Goal: Task Accomplishment & Management: Use online tool/utility

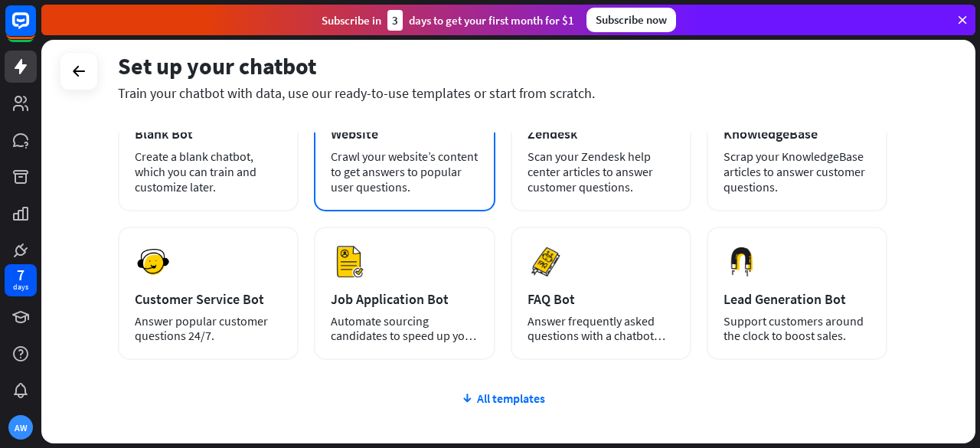
scroll to position [130, 0]
click at [436, 279] on div "Preview Job Application Bot Automate sourcing candidates to speed up your hirin…" at bounding box center [404, 292] width 181 height 133
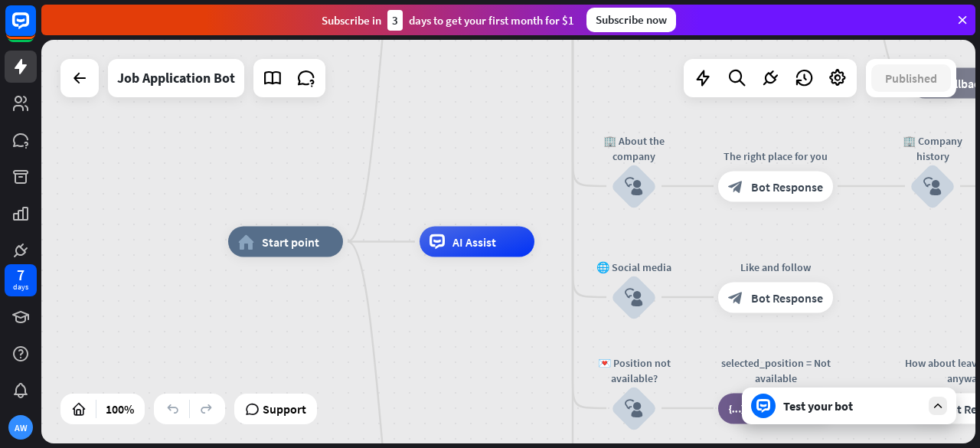
click at [93, 91] on div at bounding box center [79, 78] width 38 height 38
click at [83, 74] on icon at bounding box center [79, 78] width 18 height 18
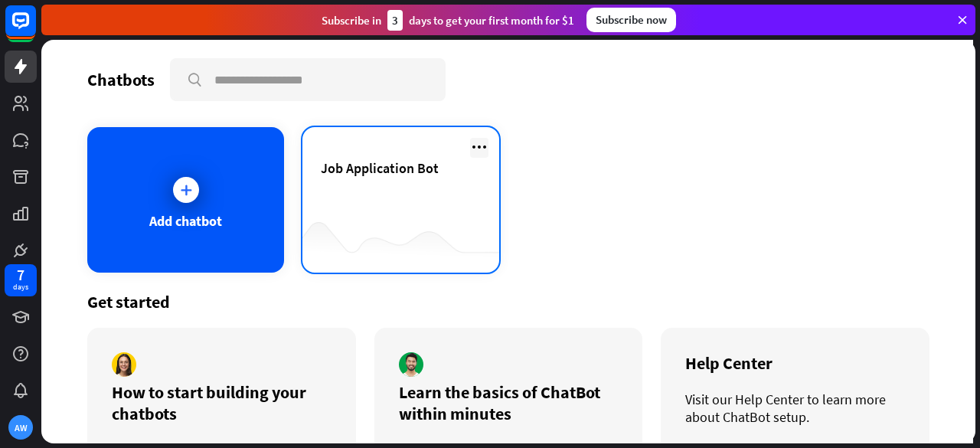
click at [471, 143] on icon at bounding box center [479, 147] width 18 height 18
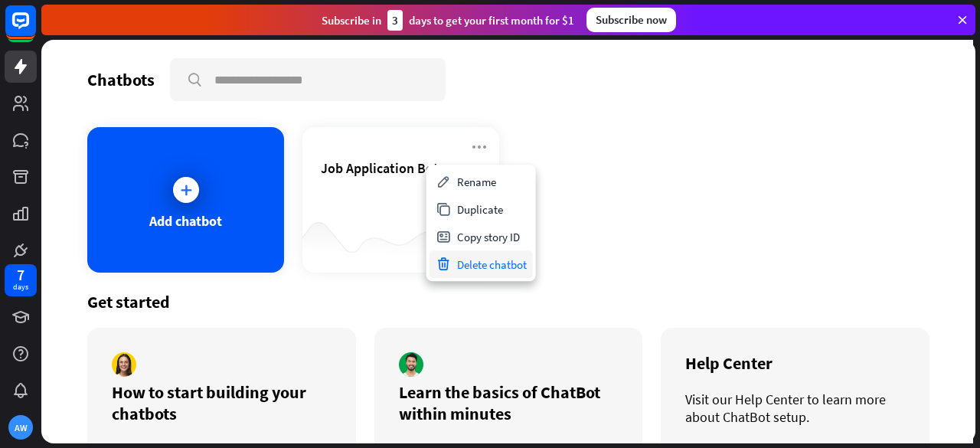
click at [471, 256] on div "Delete chatbot" at bounding box center [480, 264] width 103 height 28
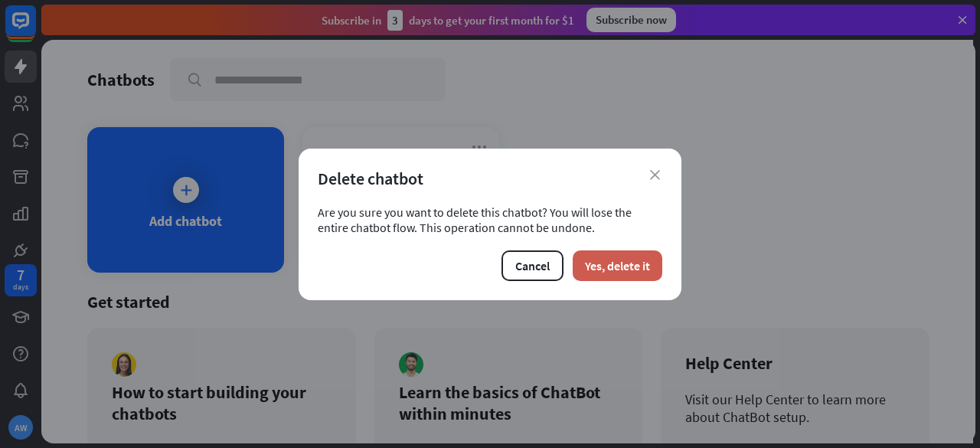
click at [593, 266] on button "Yes, delete it" at bounding box center [617, 265] width 90 height 31
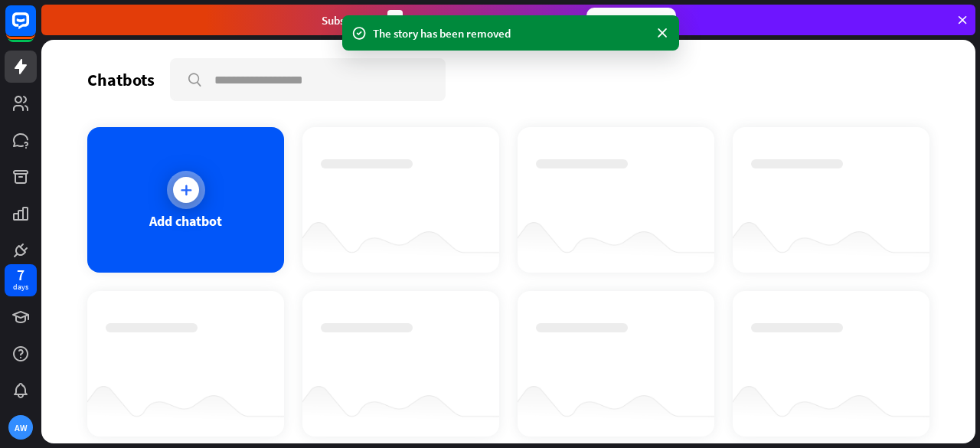
click at [227, 200] on div "Add chatbot" at bounding box center [185, 199] width 197 height 145
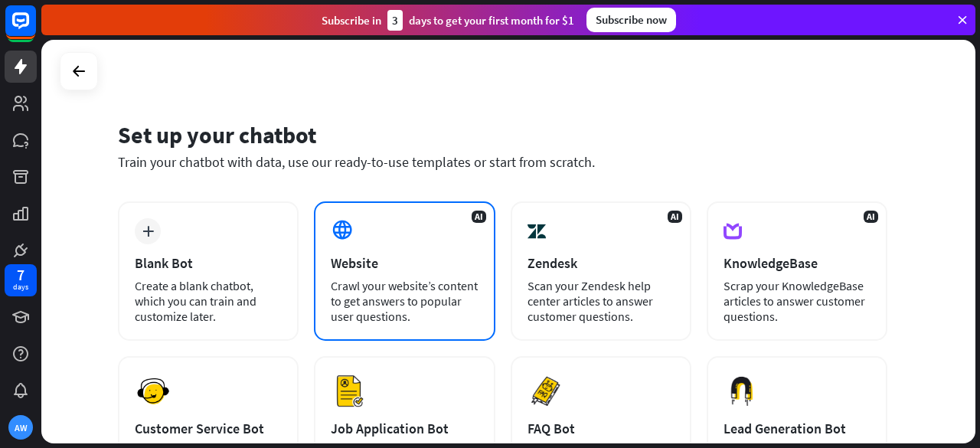
click at [431, 304] on div "Crawl your website’s content to get answers to popular user questions." at bounding box center [404, 301] width 147 height 46
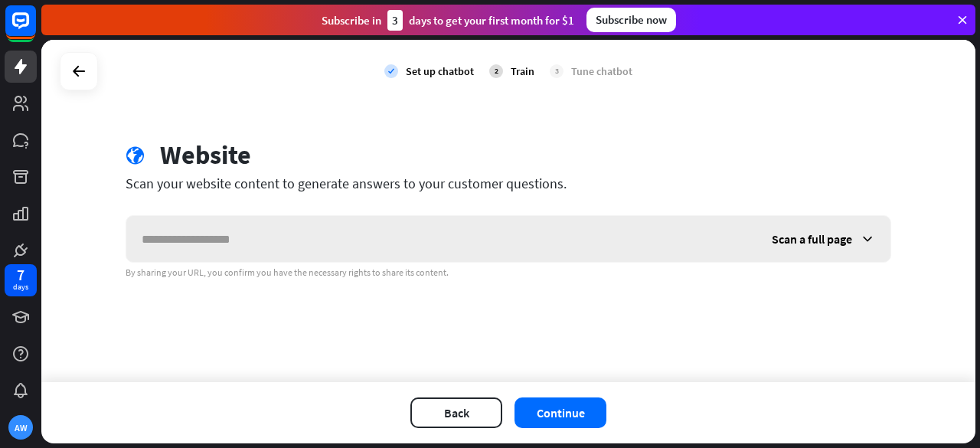
click at [840, 231] on span "Scan a full page" at bounding box center [811, 238] width 80 height 15
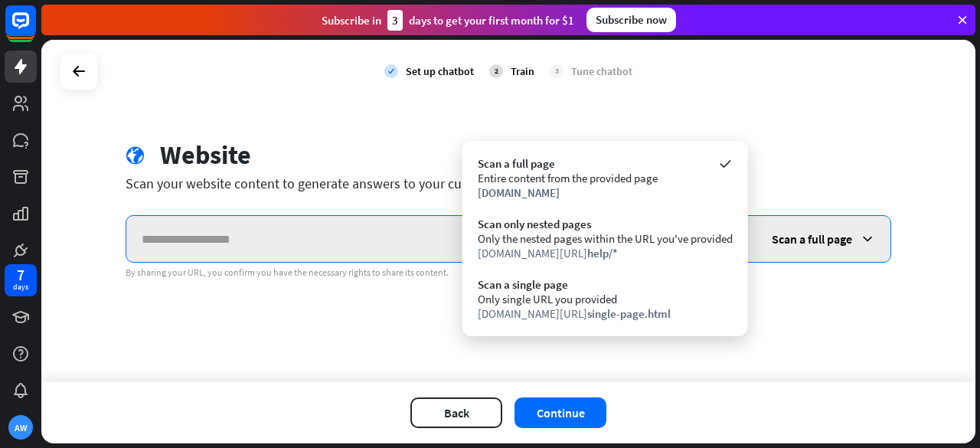
click at [364, 235] on input "text" at bounding box center [441, 239] width 630 height 46
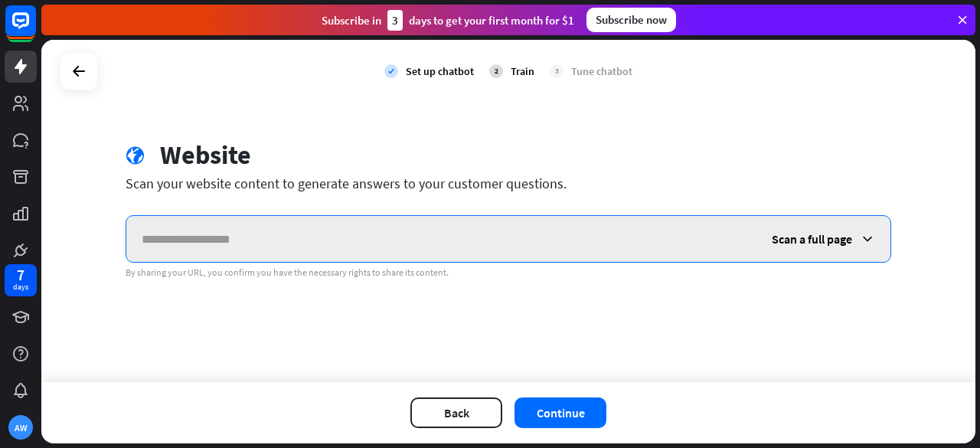
paste input "**********"
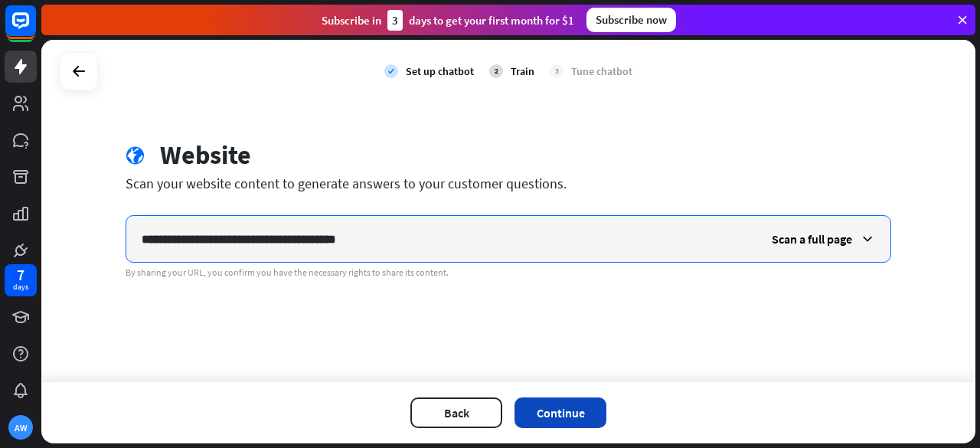
type input "**********"
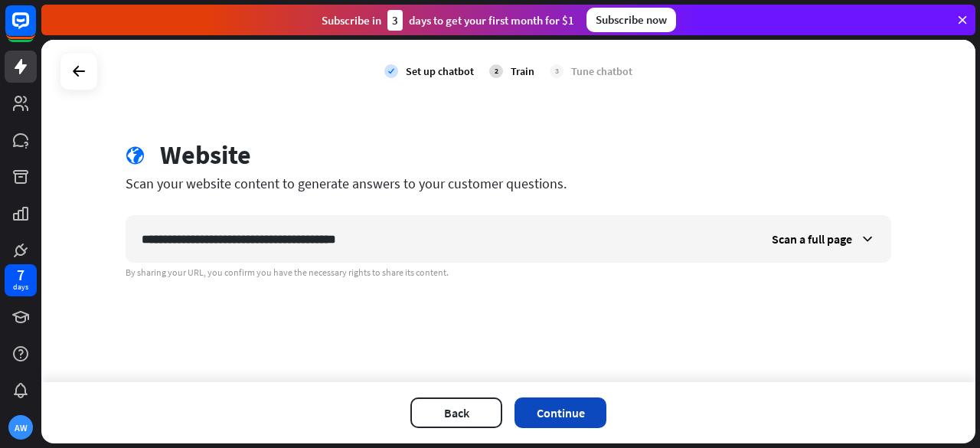
click at [556, 406] on button "Continue" at bounding box center [560, 412] width 92 height 31
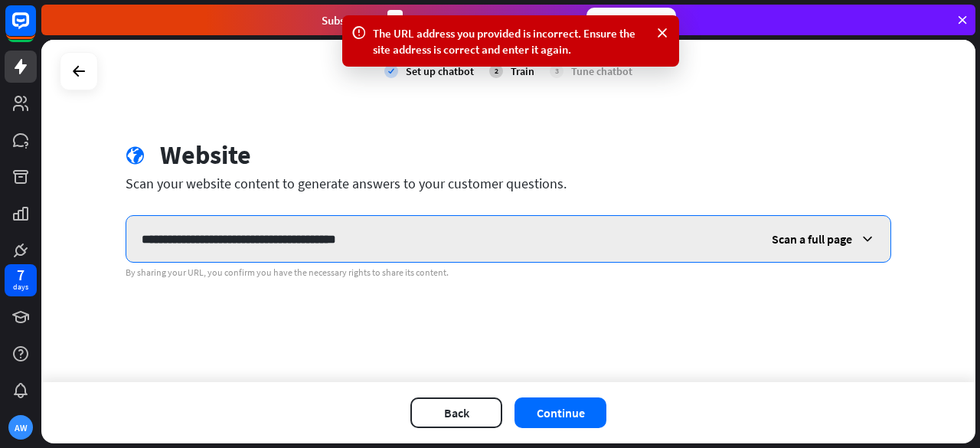
click at [434, 240] on input "**********" at bounding box center [441, 239] width 630 height 46
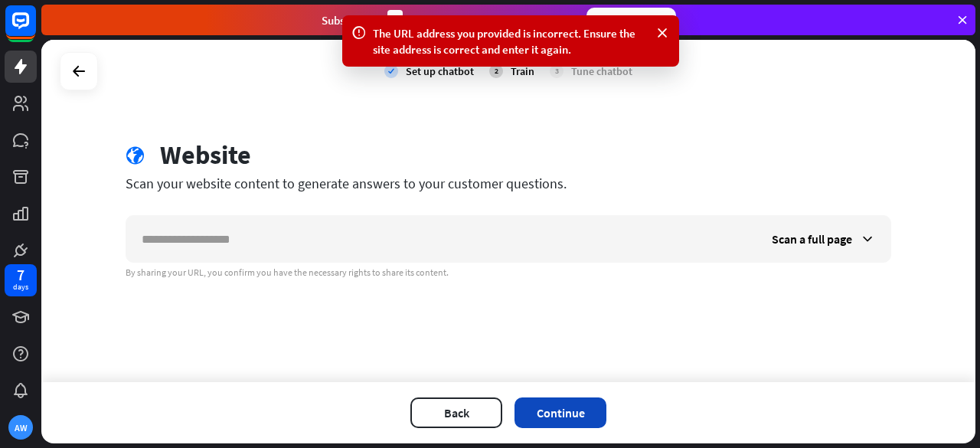
click at [571, 410] on button "Continue" at bounding box center [560, 412] width 92 height 31
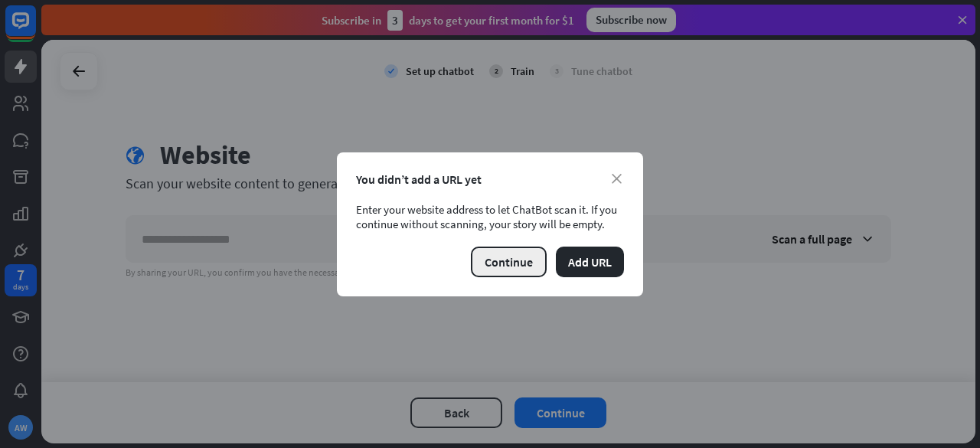
click at [516, 254] on button "Continue" at bounding box center [509, 261] width 76 height 31
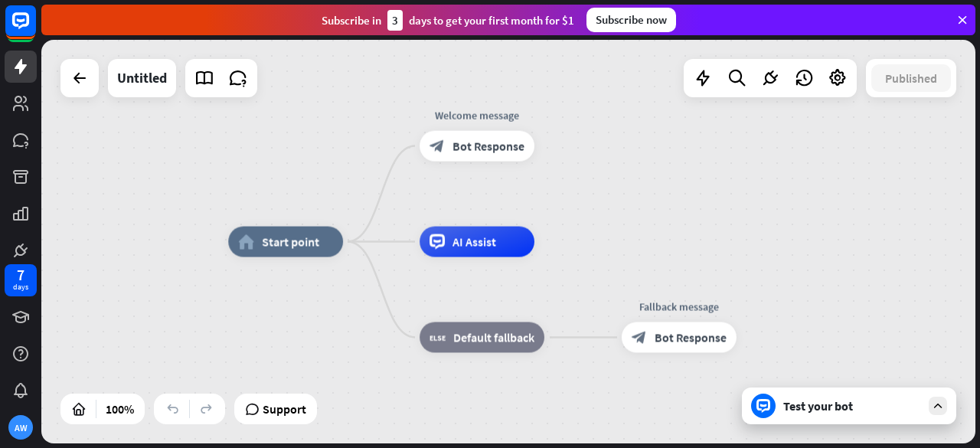
click at [807, 410] on div "Test your bot" at bounding box center [852, 405] width 138 height 15
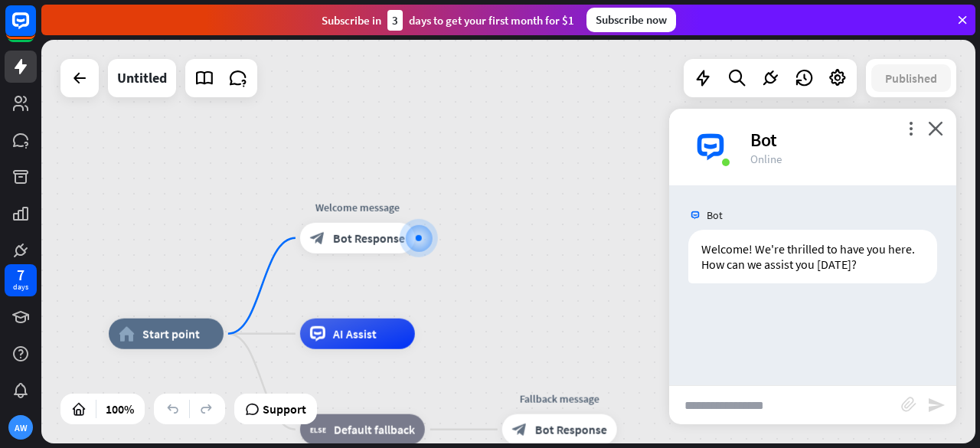
click at [776, 414] on input "text" at bounding box center [785, 405] width 232 height 38
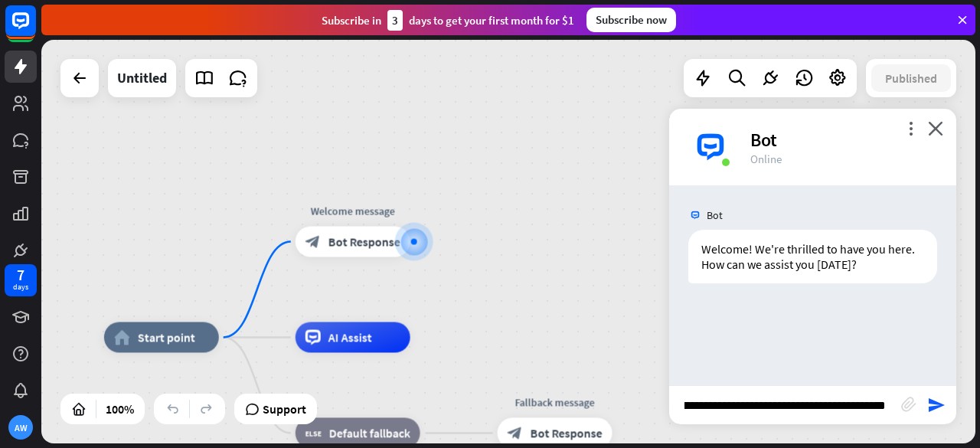
scroll to position [0, 34]
type input "**********"
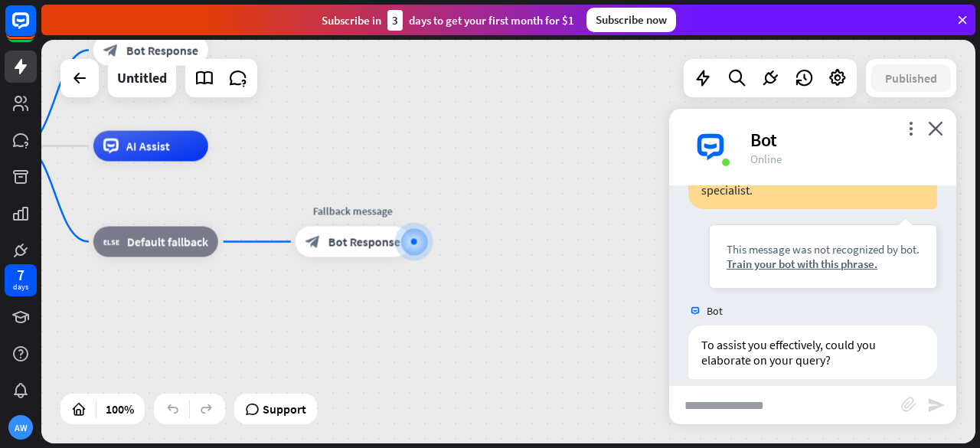
scroll to position [180, 0]
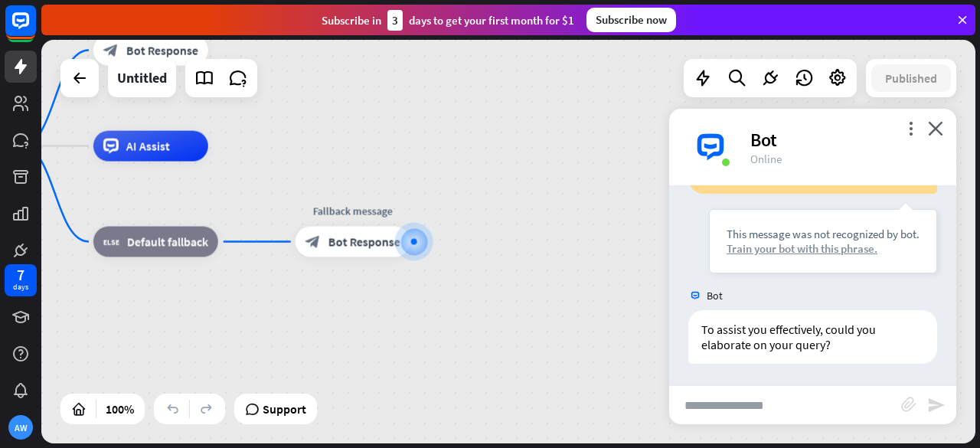
click at [788, 251] on div "Train your bot with this phrase." at bounding box center [822, 248] width 193 height 15
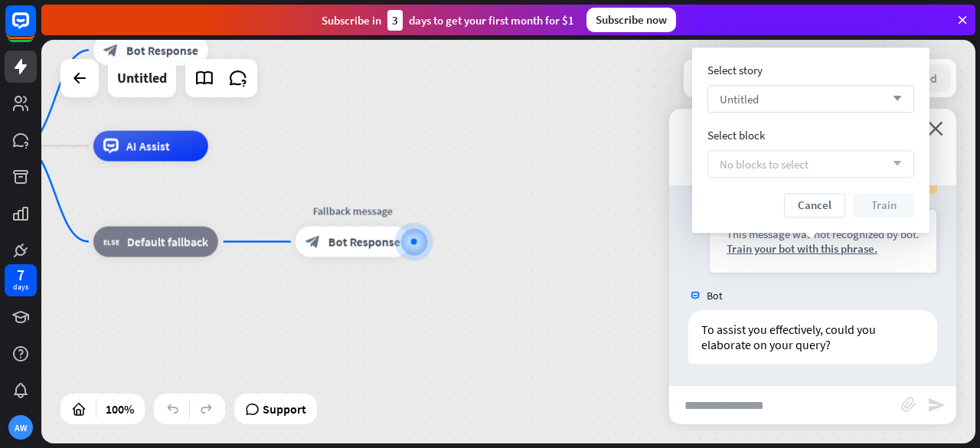
click at [778, 96] on div "Untitled arrow_down" at bounding box center [810, 99] width 207 height 28
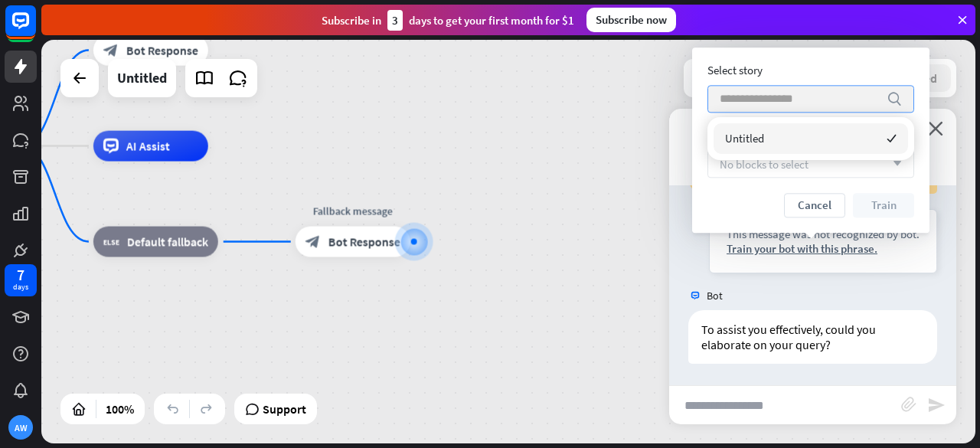
click at [813, 96] on input "search" at bounding box center [798, 99] width 159 height 26
click at [804, 134] on div "Untitled checked" at bounding box center [810, 138] width 194 height 31
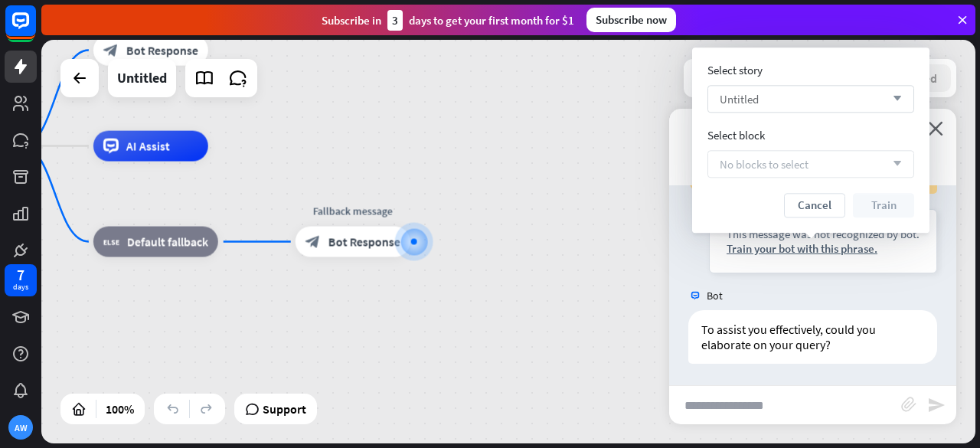
click at [816, 103] on div "Untitled arrow_down" at bounding box center [810, 99] width 207 height 28
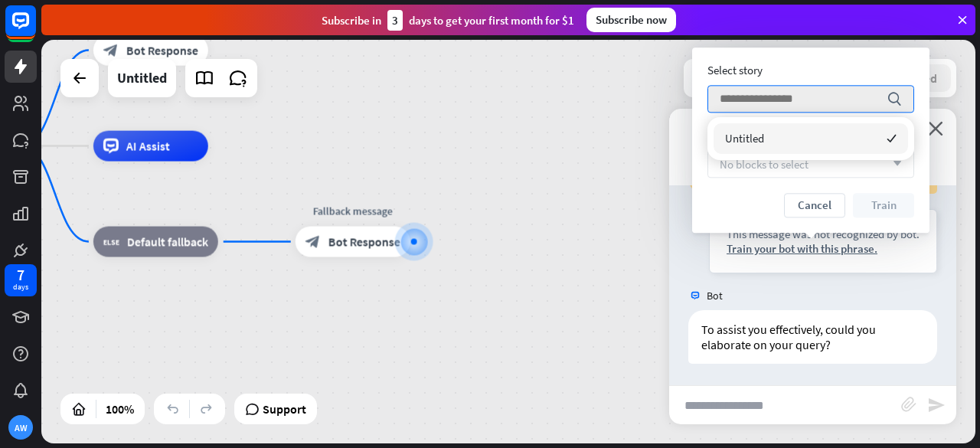
click at [818, 152] on div "Untitled checked" at bounding box center [810, 138] width 194 height 31
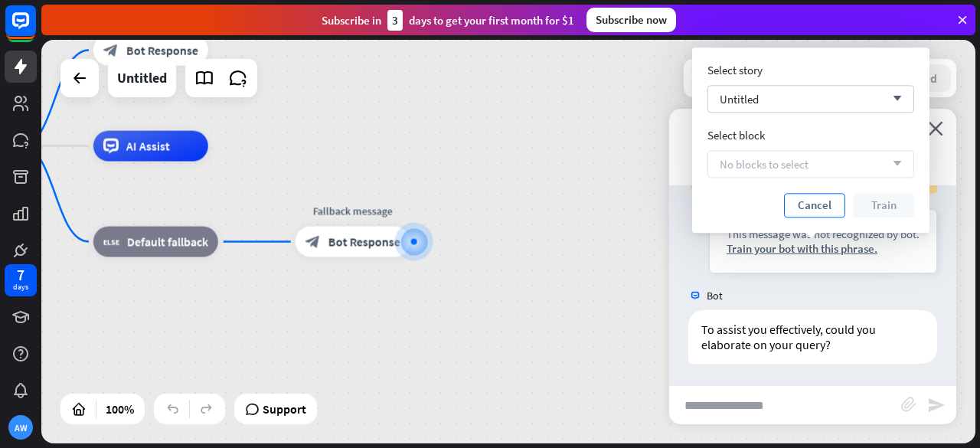
click at [810, 201] on button "Cancel" at bounding box center [814, 205] width 61 height 24
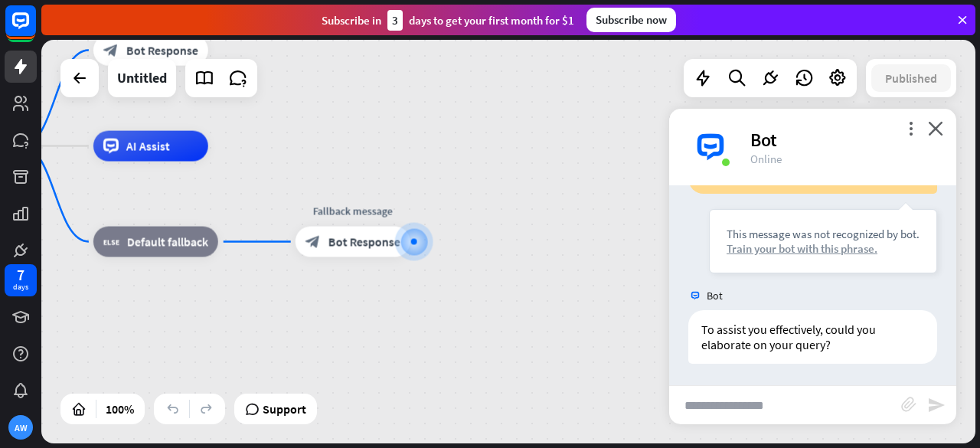
click at [772, 247] on div "Train your bot with this phrase." at bounding box center [822, 248] width 193 height 15
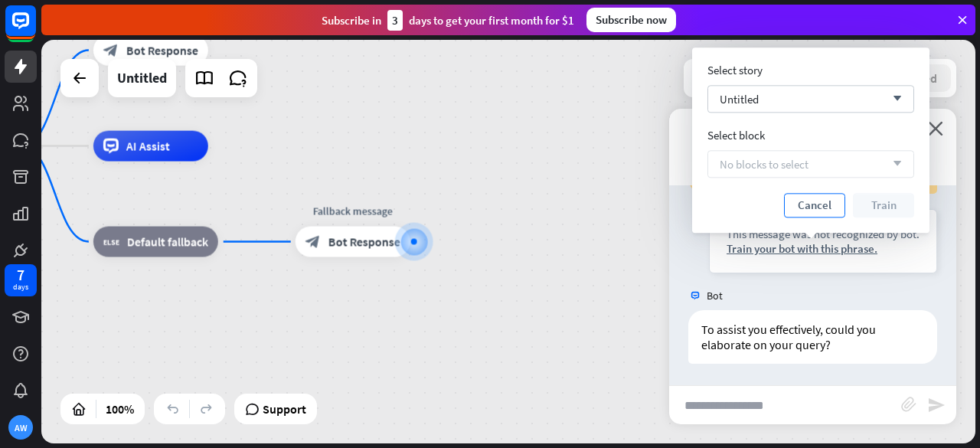
click at [824, 207] on button "Cancel" at bounding box center [814, 205] width 61 height 24
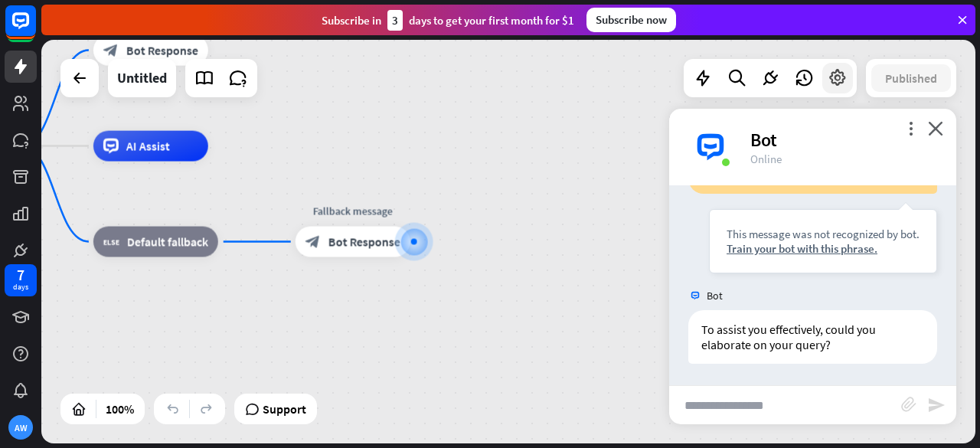
click at [834, 80] on icon at bounding box center [837, 78] width 20 height 20
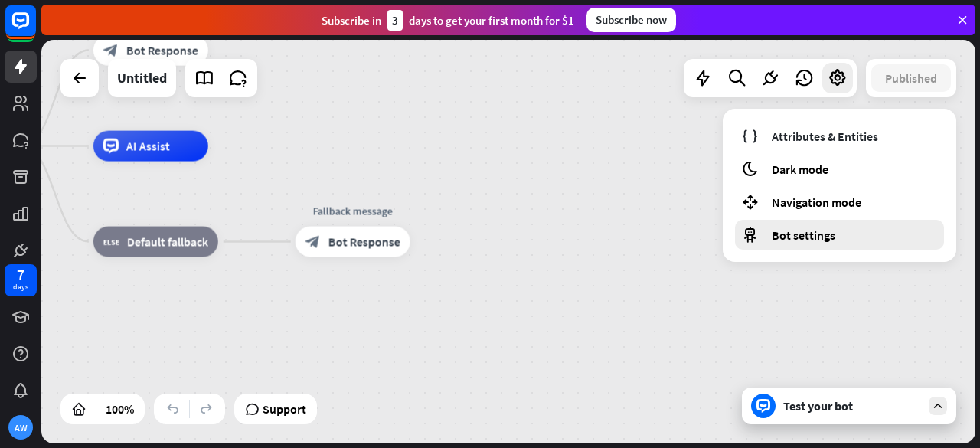
click at [796, 232] on span "Bot settings" at bounding box center [803, 234] width 64 height 15
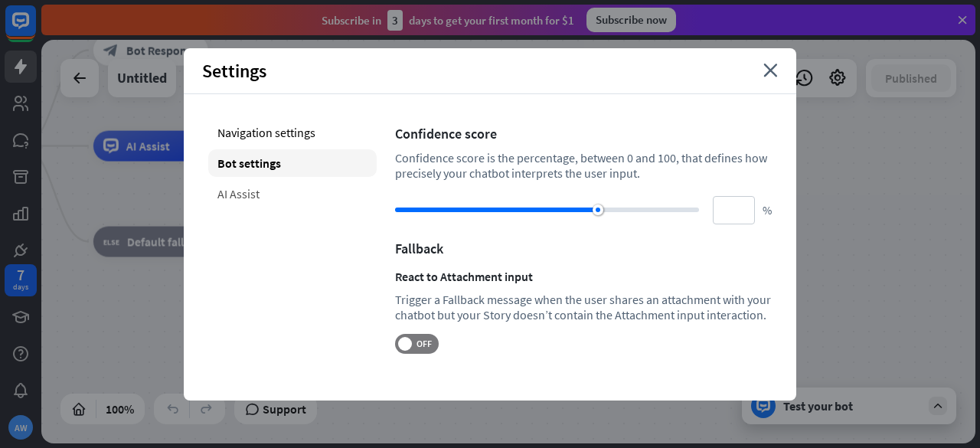
click at [233, 186] on div "AI Assist" at bounding box center [292, 194] width 168 height 28
type input "**"
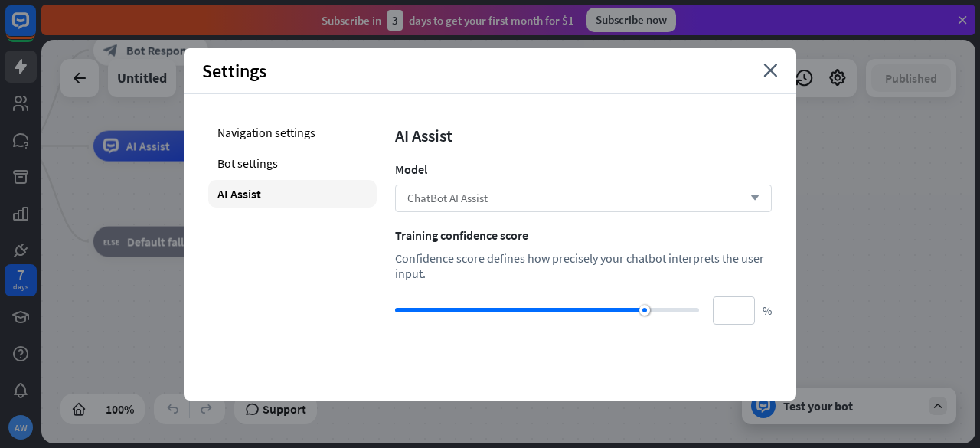
click at [480, 203] on span "ChatBot AI Assist" at bounding box center [447, 198] width 80 height 15
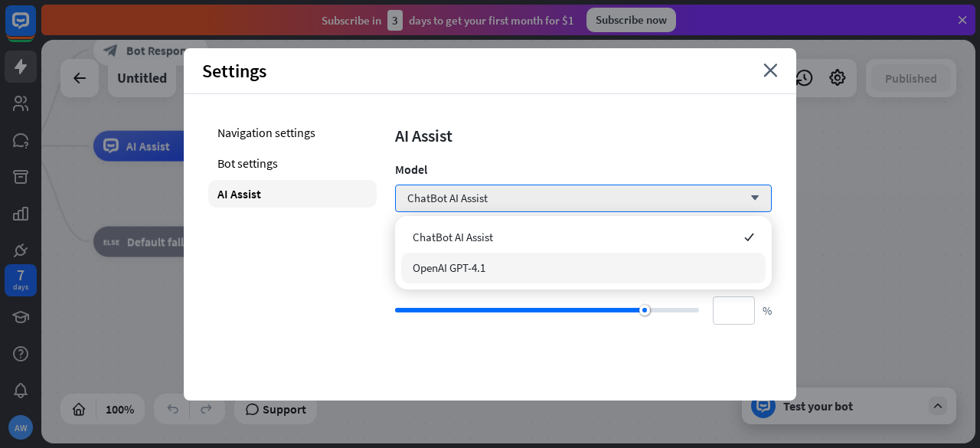
click at [473, 269] on span "OpenAI GPT-4.1" at bounding box center [448, 267] width 73 height 15
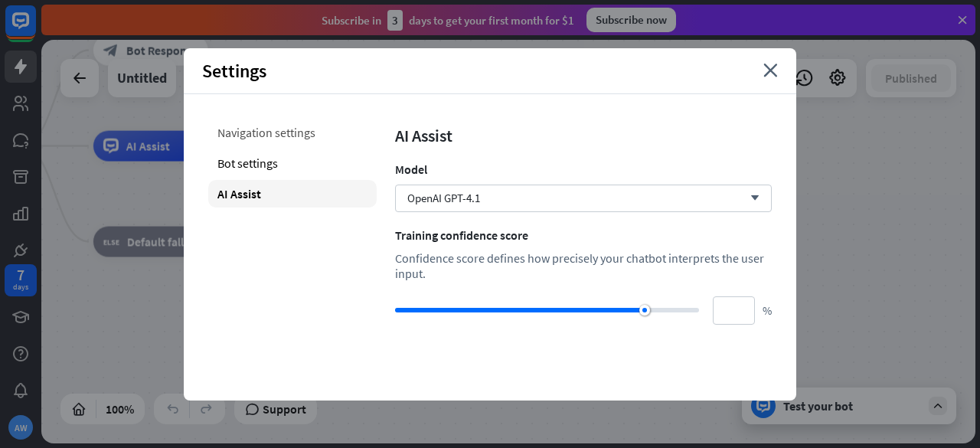
click at [240, 135] on div "Navigation settings" at bounding box center [292, 133] width 168 height 28
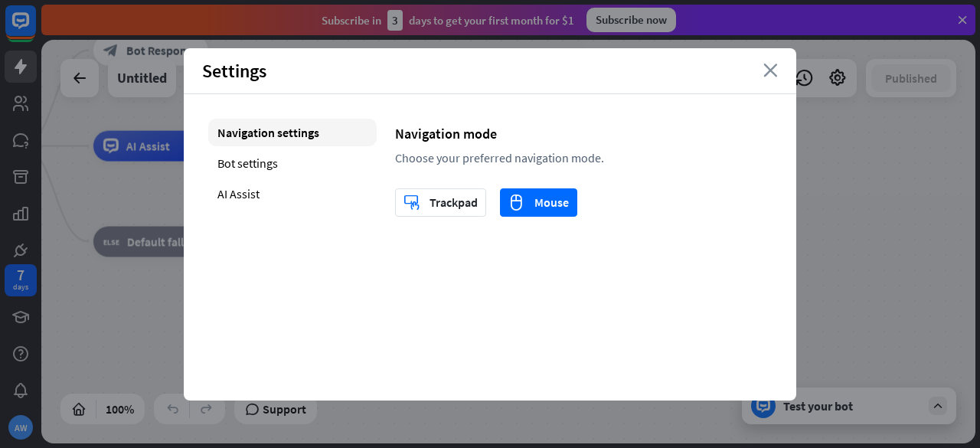
click at [770, 74] on icon "close" at bounding box center [770, 71] width 15 height 14
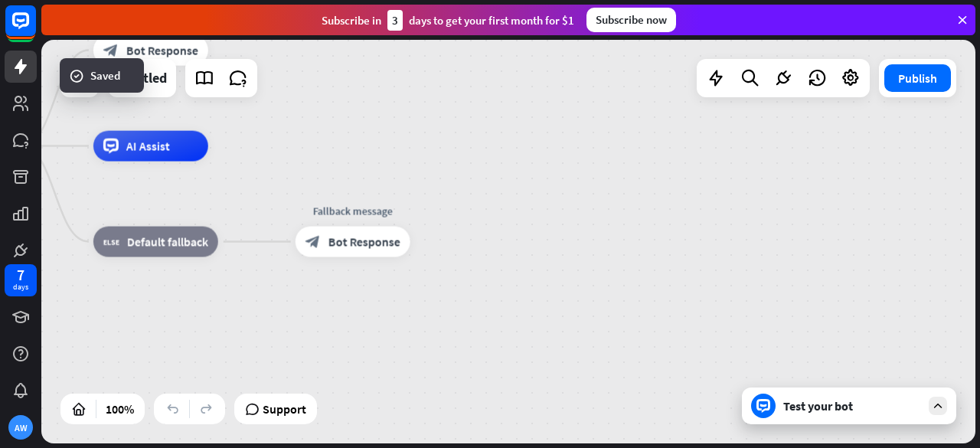
click at [805, 412] on div "Test your bot" at bounding box center [852, 405] width 138 height 15
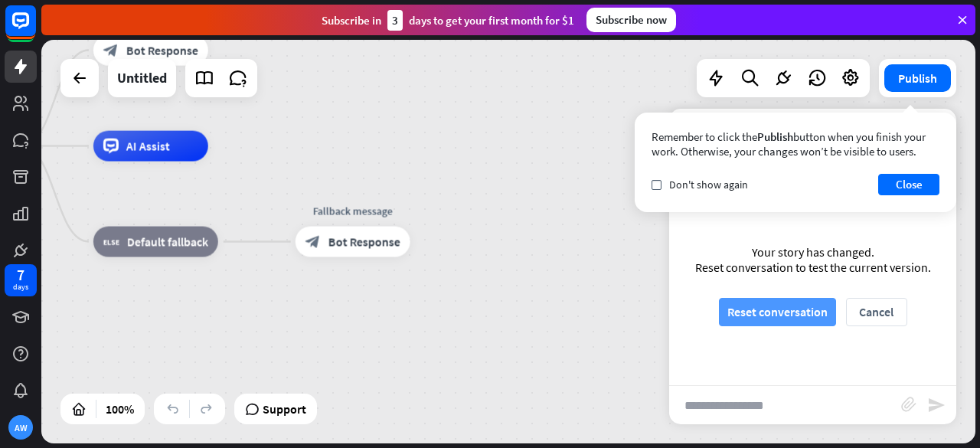
click at [782, 312] on button "Reset conversation" at bounding box center [777, 312] width 117 height 28
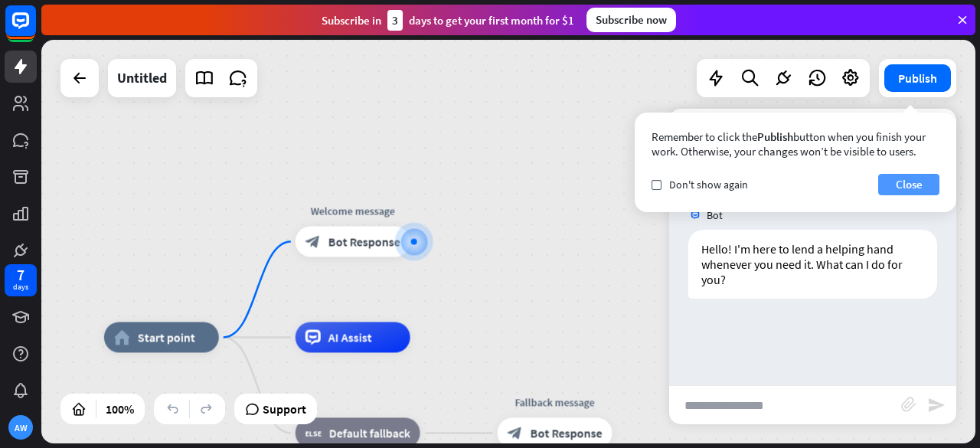
click at [898, 178] on button "Close" at bounding box center [908, 184] width 61 height 21
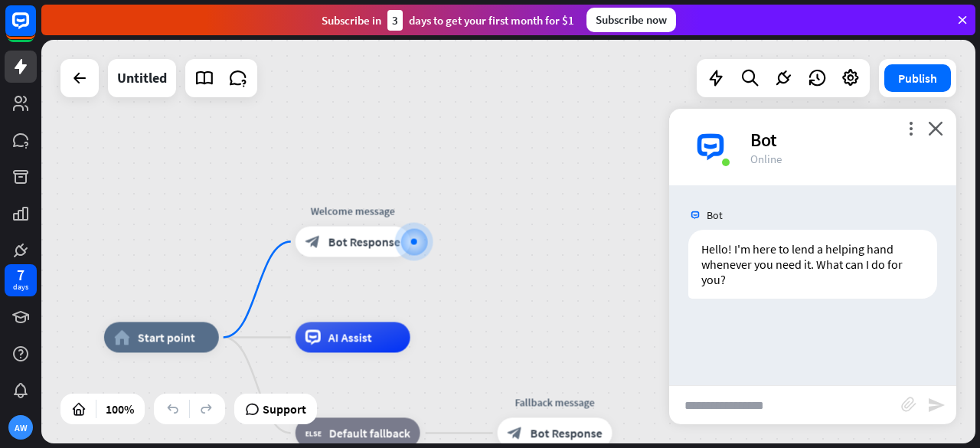
click at [732, 403] on input "text" at bounding box center [785, 405] width 232 height 38
type input "**********"
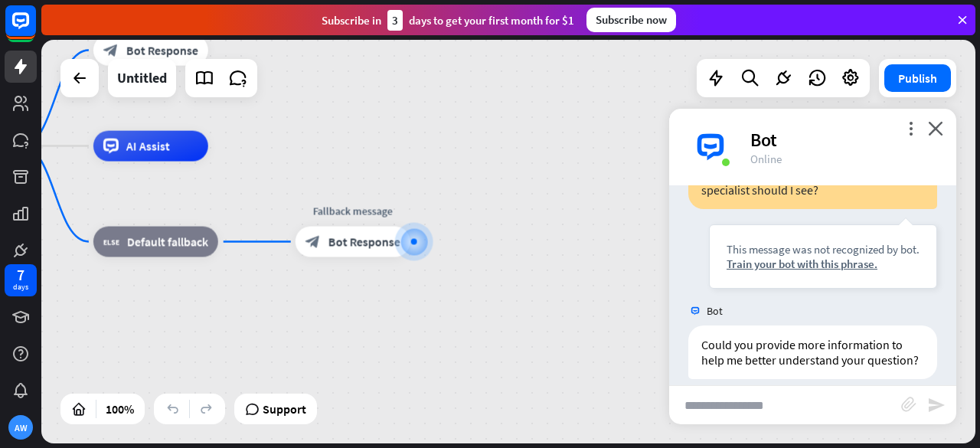
scroll to position [210, 0]
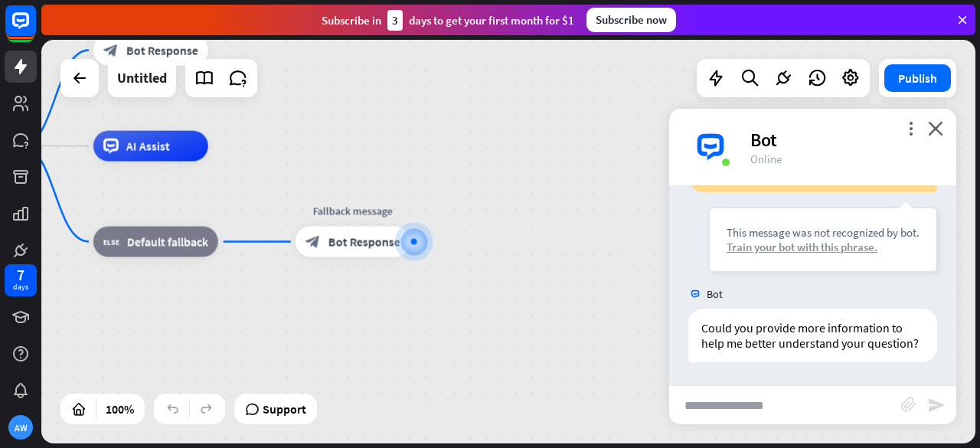
click at [802, 240] on div "Train your bot with this phrase." at bounding box center [822, 247] width 193 height 15
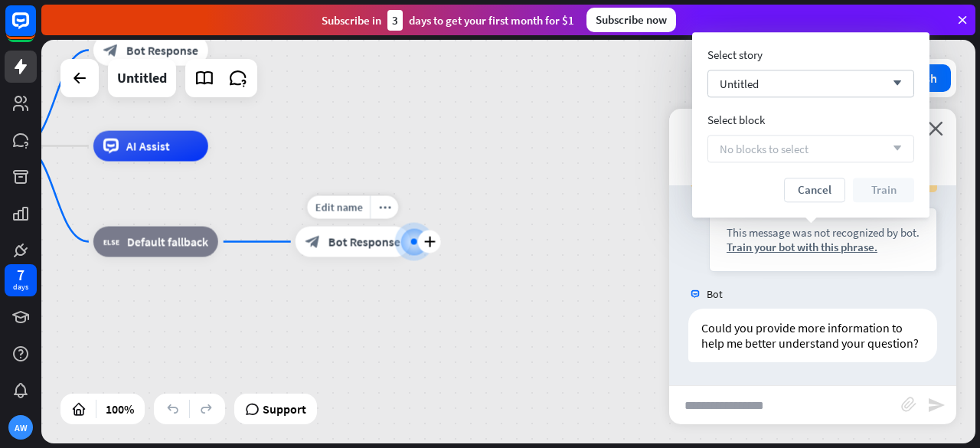
click at [390, 248] on span "Bot Response" at bounding box center [364, 241] width 72 height 15
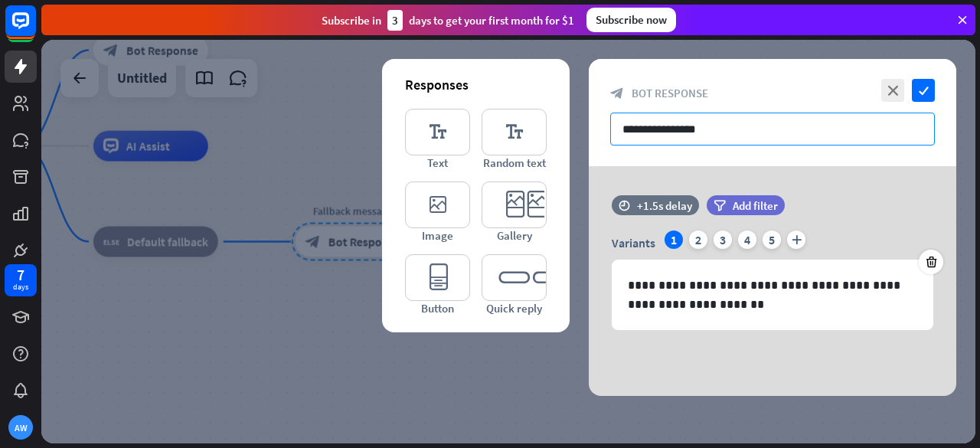
click at [733, 132] on input "**********" at bounding box center [772, 128] width 324 height 33
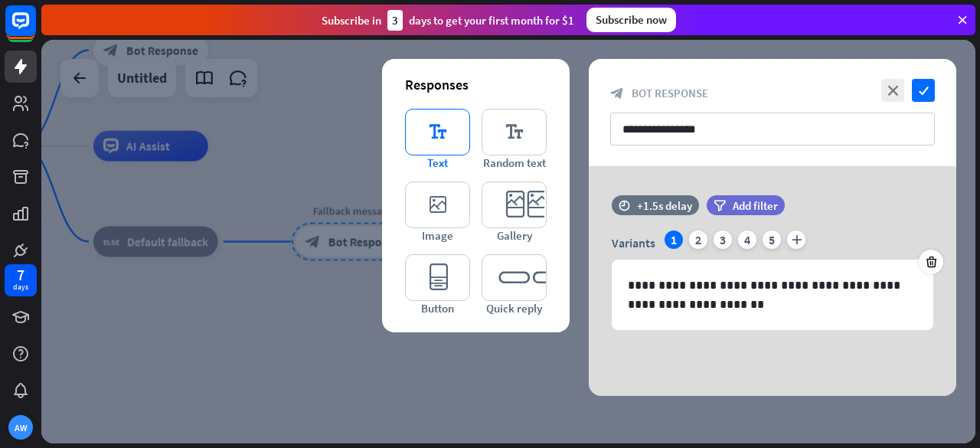
click at [455, 145] on icon "editor_text" at bounding box center [437, 132] width 65 height 47
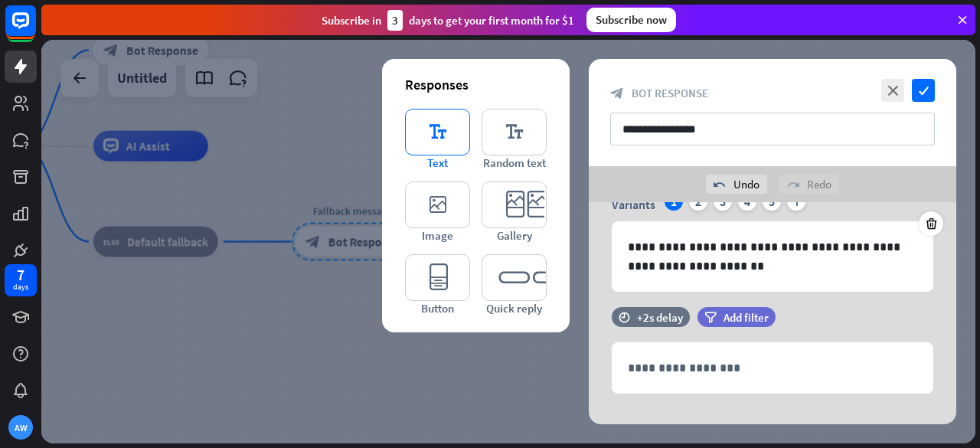
scroll to position [96, 0]
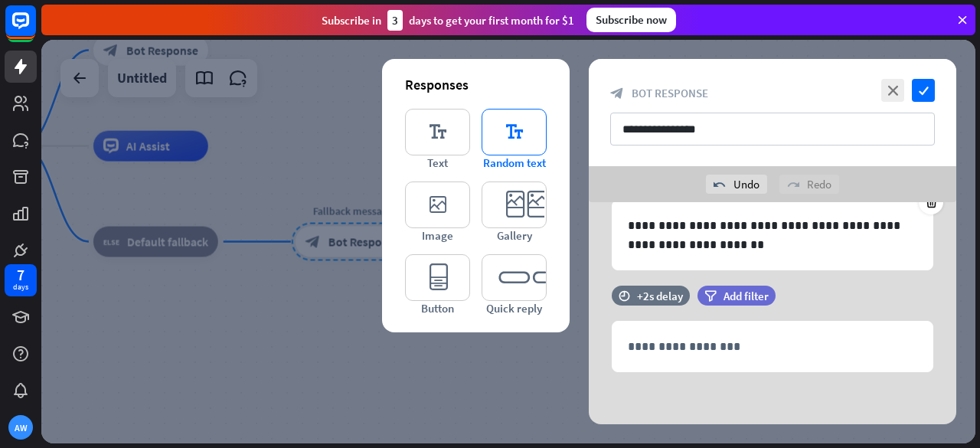
click at [508, 139] on icon "editor_text" at bounding box center [513, 132] width 65 height 47
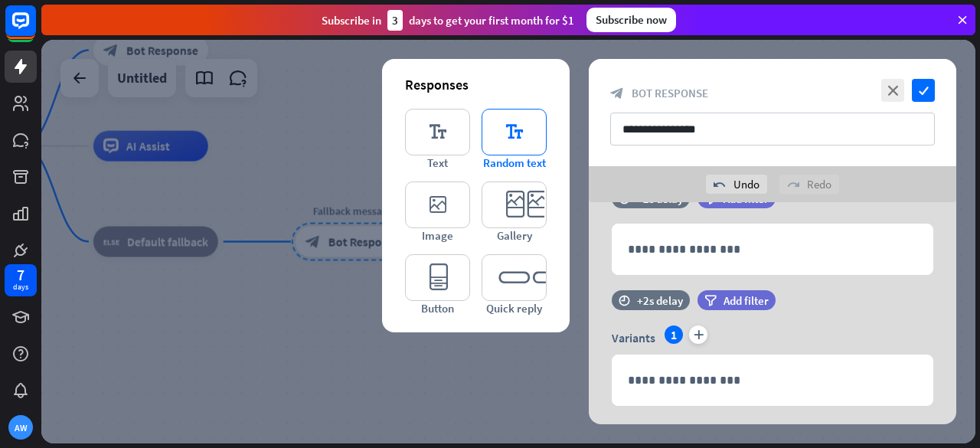
scroll to position [226, 0]
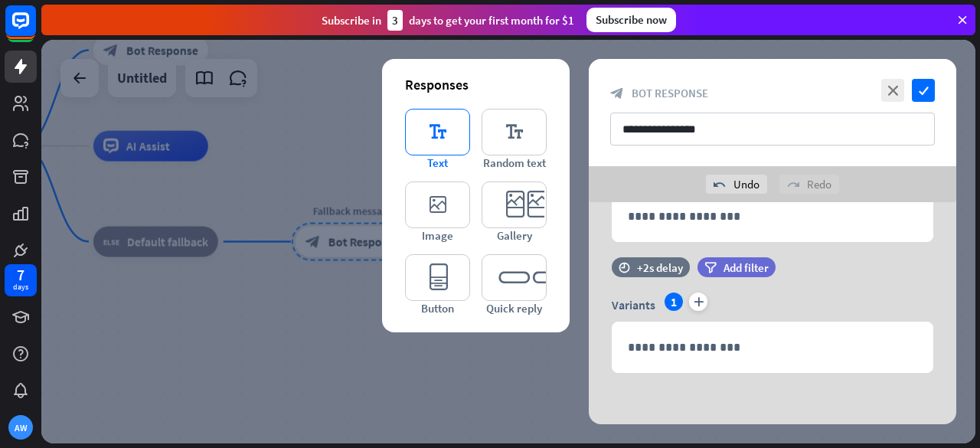
click at [435, 142] on icon "editor_text" at bounding box center [437, 132] width 65 height 47
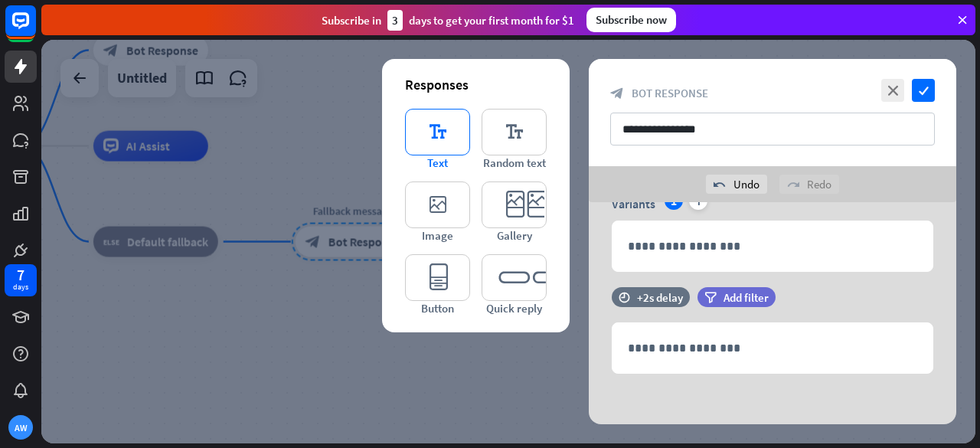
scroll to position [328, 0]
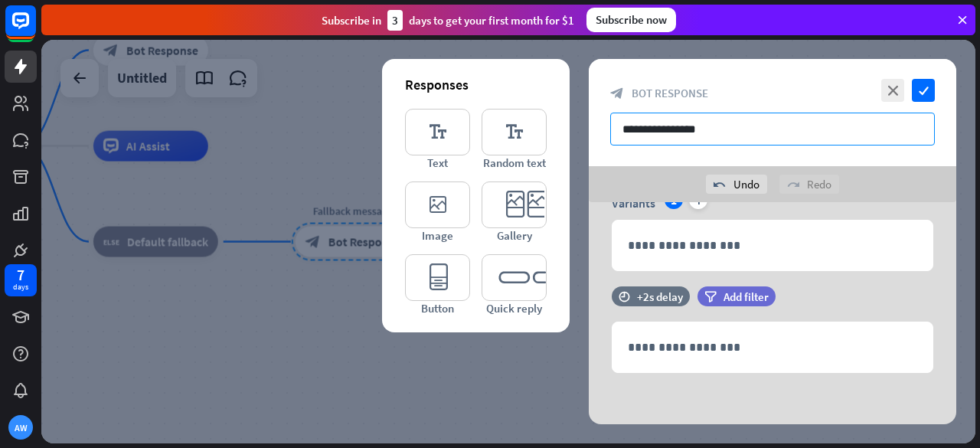
click at [729, 116] on input "**********" at bounding box center [772, 128] width 324 height 33
click at [762, 132] on input "**********" at bounding box center [772, 128] width 324 height 33
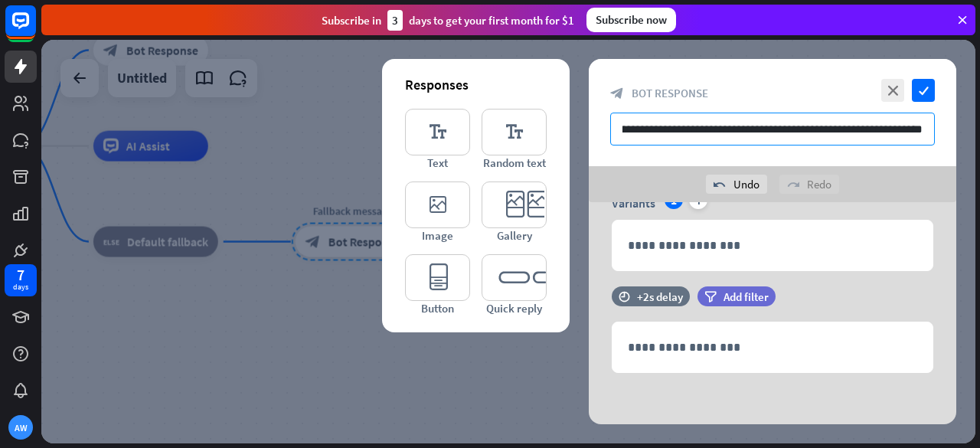
paste input "**********"
type input "**********"
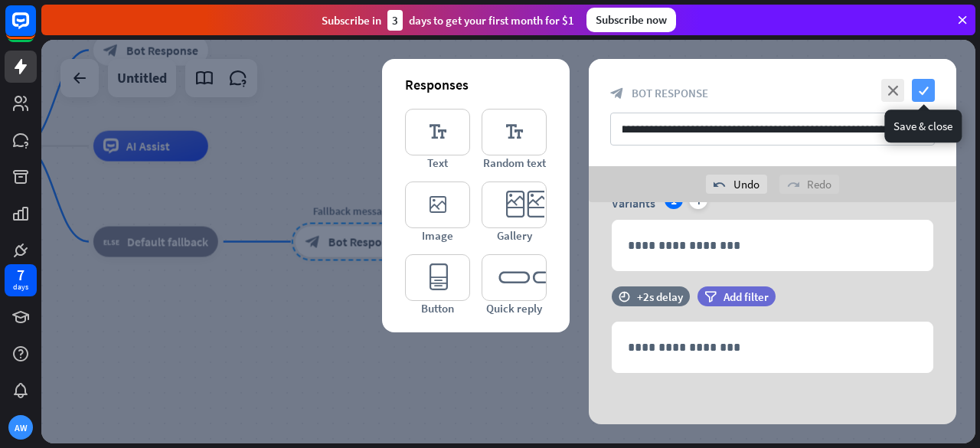
scroll to position [0, 0]
click at [917, 97] on icon "check" at bounding box center [922, 90] width 23 height 23
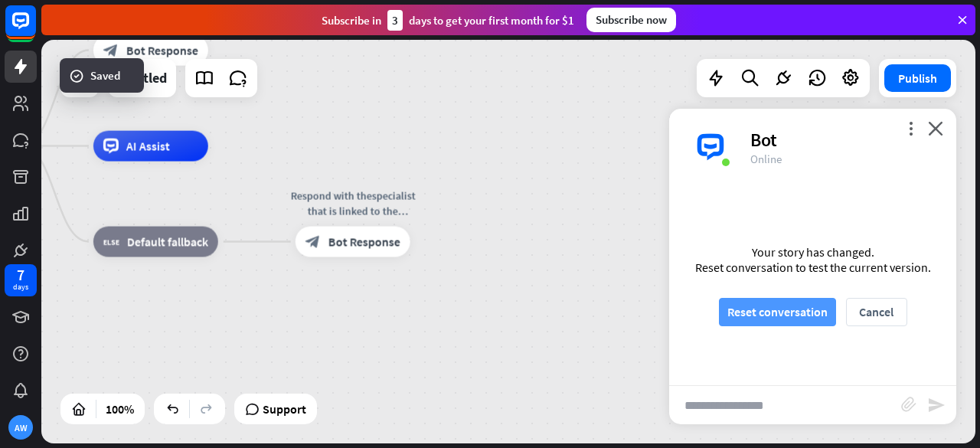
click at [779, 321] on button "Reset conversation" at bounding box center [777, 312] width 117 height 28
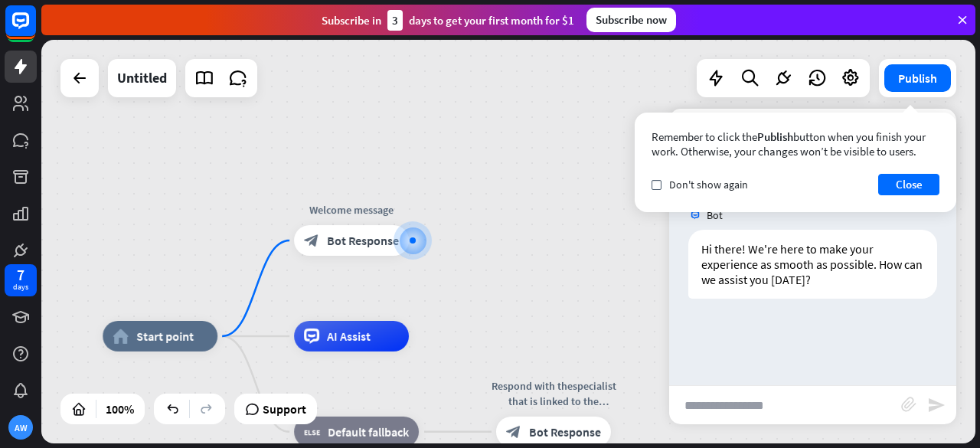
click at [723, 401] on input "text" at bounding box center [785, 405] width 232 height 38
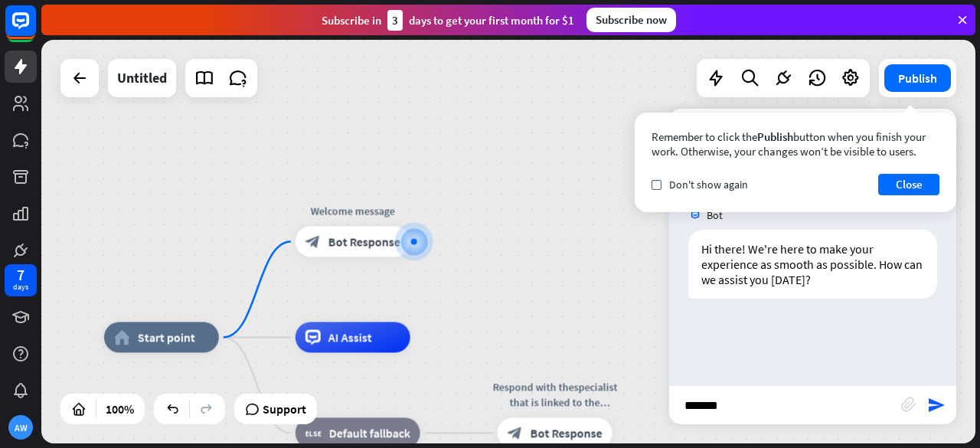
type input "********"
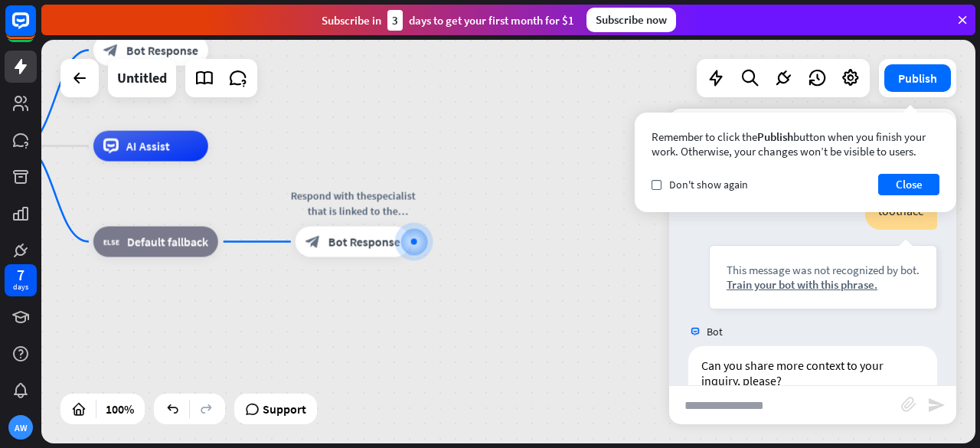
scroll to position [145, 0]
click at [354, 244] on span "Bot Response" at bounding box center [364, 241] width 72 height 15
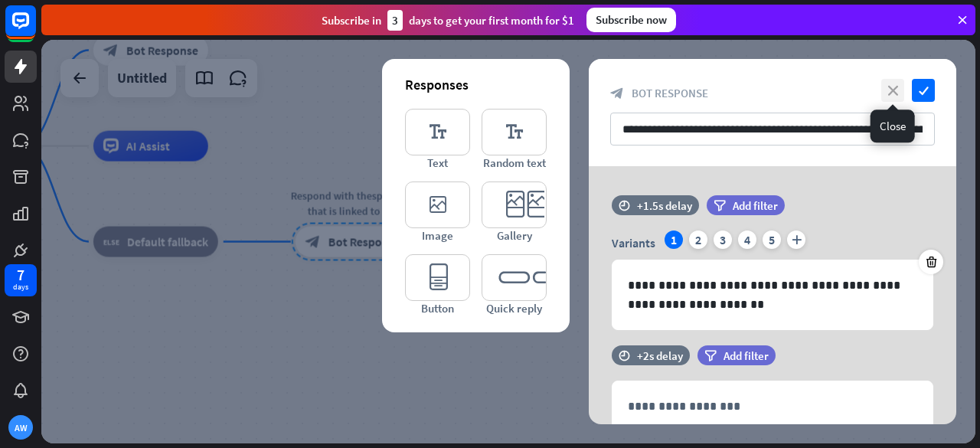
click at [898, 87] on icon "close" at bounding box center [892, 90] width 23 height 23
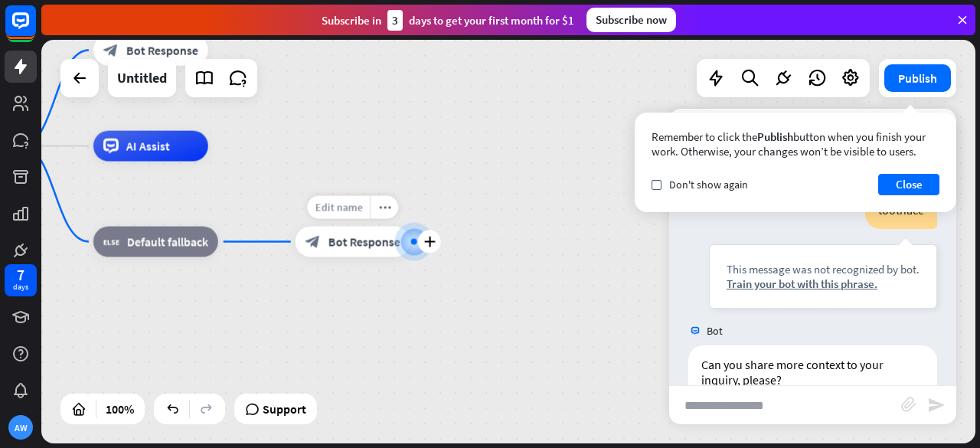
click at [344, 204] on span "Edit name" at bounding box center [338, 208] width 47 height 14
click at [432, 240] on icon "plus" at bounding box center [428, 241] width 11 height 11
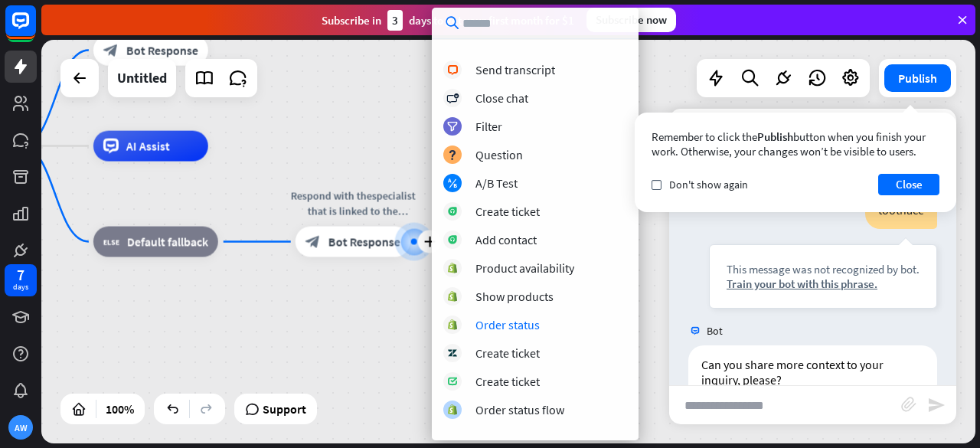
scroll to position [461, 0]
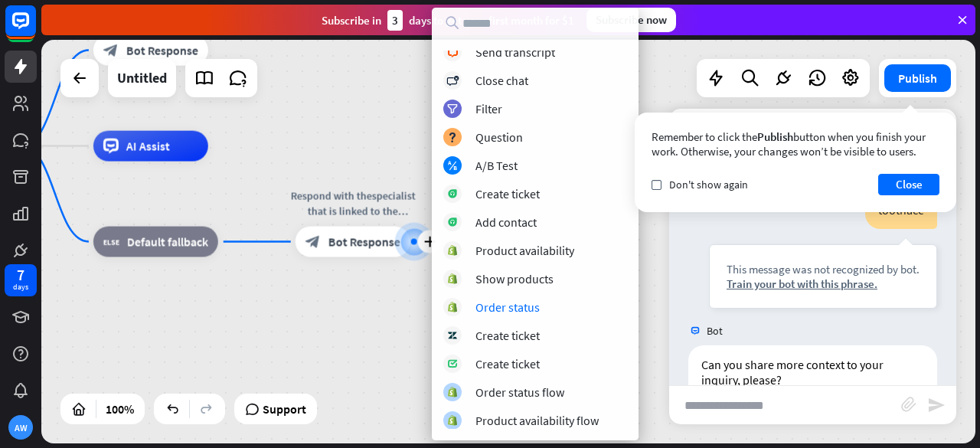
click at [393, 315] on div "home_2 Start point Welcome message block_bot_response Bot Response AI Assist bl…" at bounding box center [368, 347] width 933 height 403
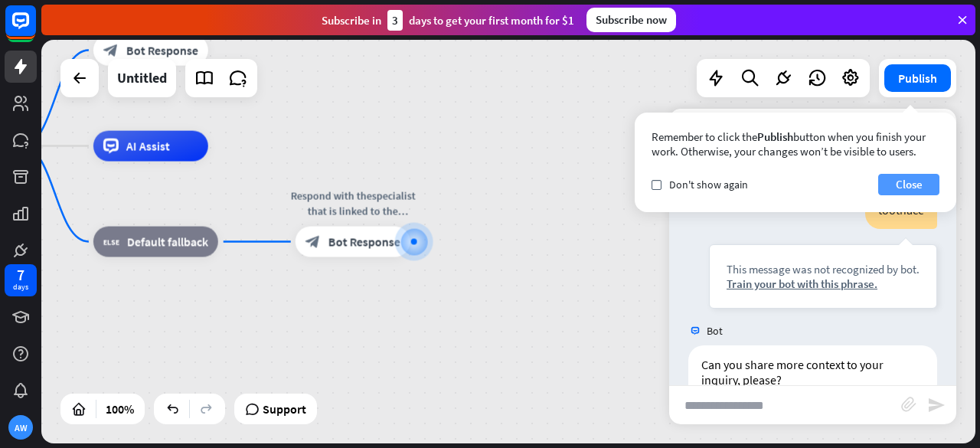
click at [902, 183] on button "Close" at bounding box center [908, 184] width 61 height 21
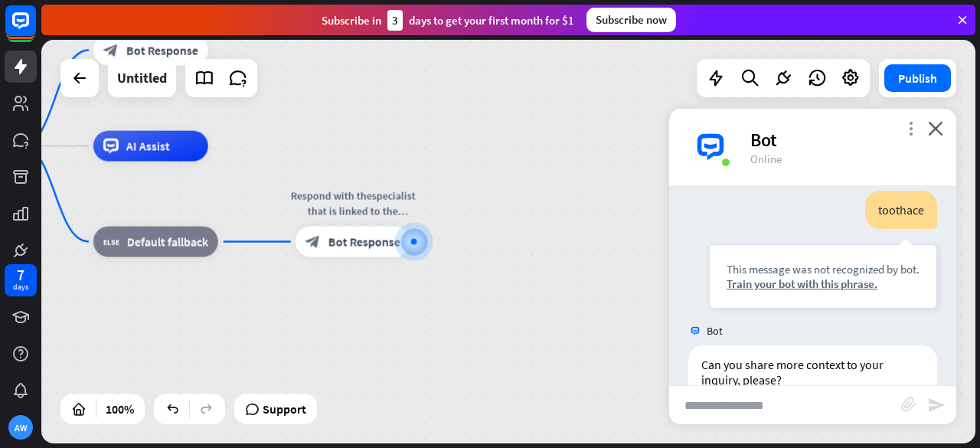
drag, startPoint x: 761, startPoint y: 140, endPoint x: 912, endPoint y: 126, distance: 152.2
click at [912, 126] on div "more_vert close Bot Online" at bounding box center [812, 147] width 287 height 77
click at [912, 126] on icon "more_vert" at bounding box center [910, 128] width 15 height 15
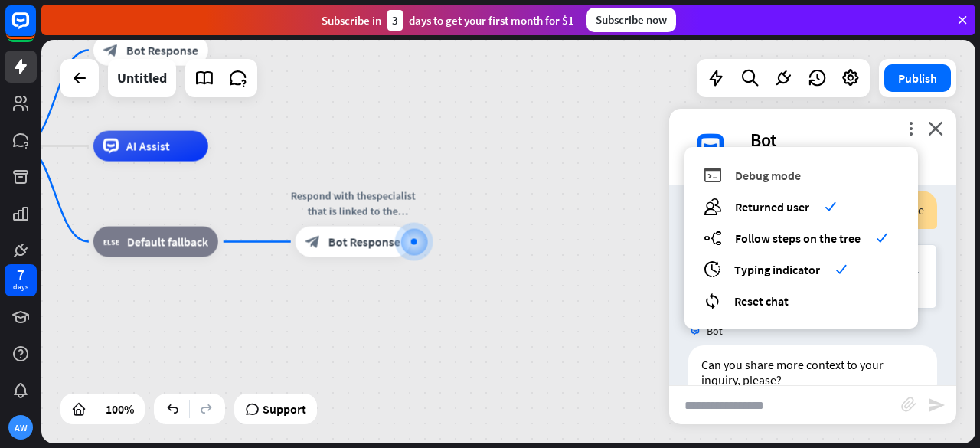
click at [767, 168] on span "Debug mode" at bounding box center [768, 175] width 66 height 15
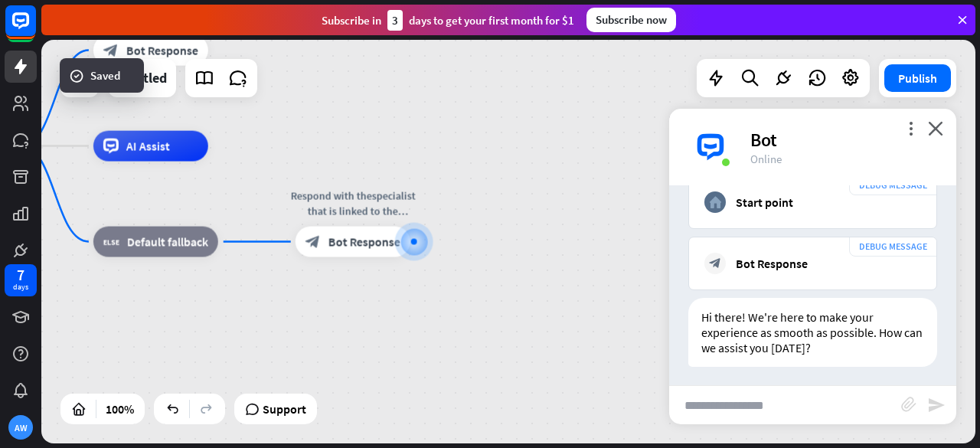
scroll to position [513, 0]
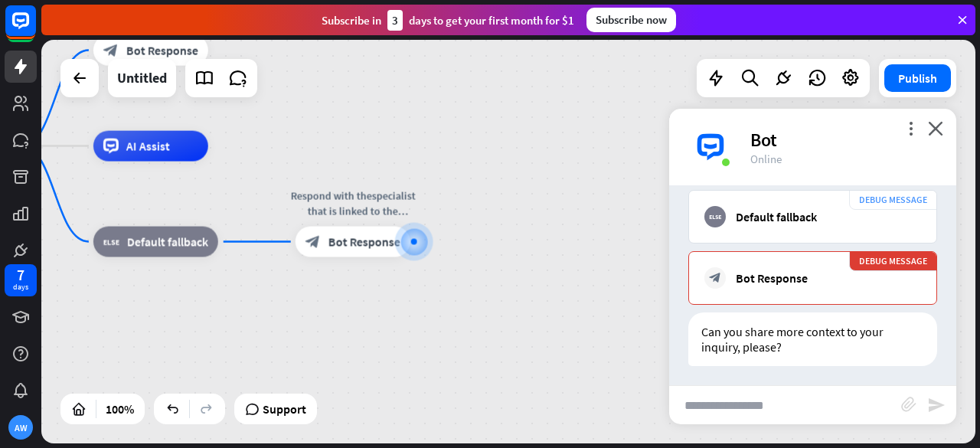
click at [963, 21] on icon at bounding box center [962, 20] width 14 height 14
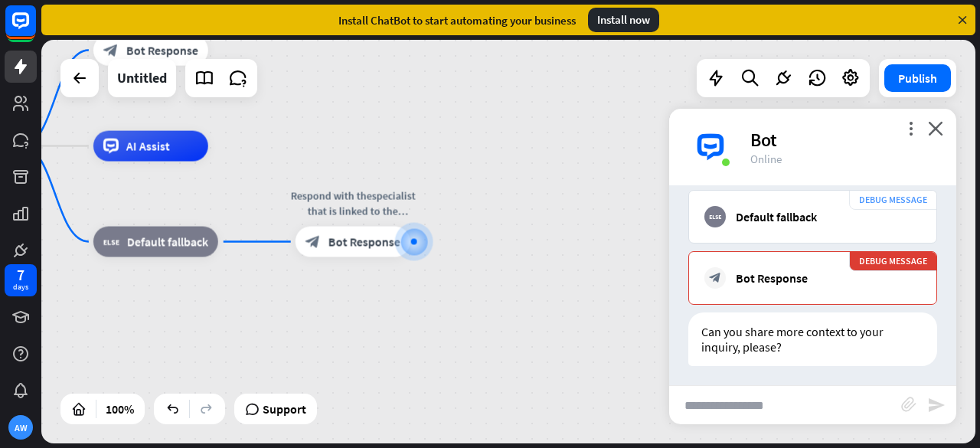
click at [963, 21] on icon at bounding box center [962, 20] width 14 height 14
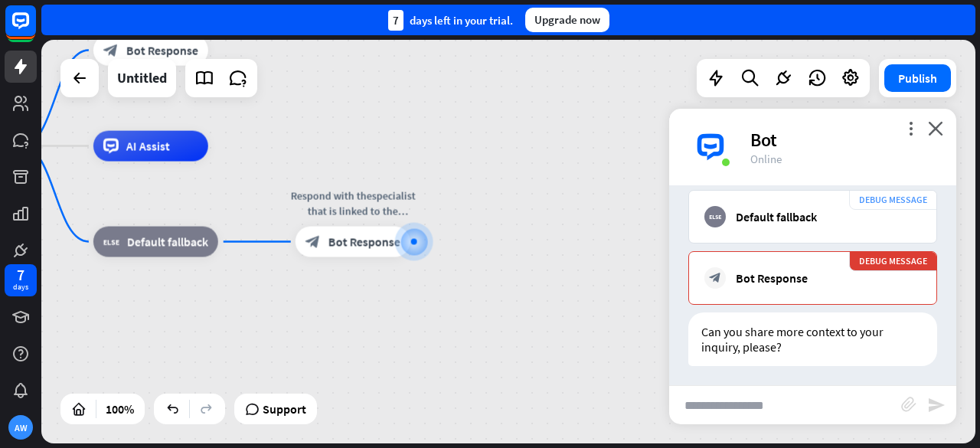
click at [963, 21] on div "7 days left in your trial. Upgrade now" at bounding box center [508, 20] width 934 height 31
